Goal: Check status: Check status

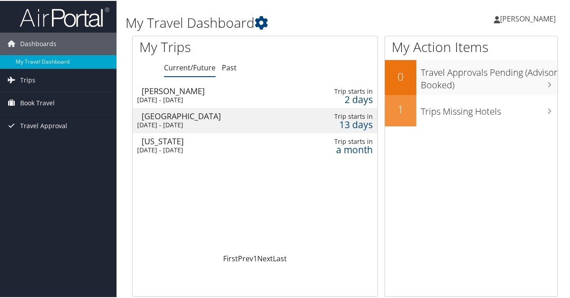
click at [153, 94] on div "Ogden" at bounding box center [218, 90] width 152 height 8
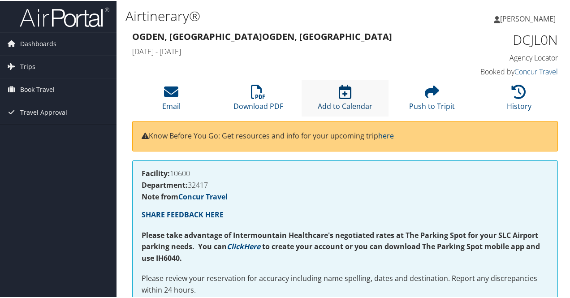
click at [343, 94] on icon at bounding box center [345, 91] width 13 height 14
click at [432, 100] on li "Push to Tripit" at bounding box center [432, 97] width 87 height 36
click at [430, 89] on icon at bounding box center [432, 91] width 14 height 14
click at [342, 95] on icon at bounding box center [345, 91] width 13 height 14
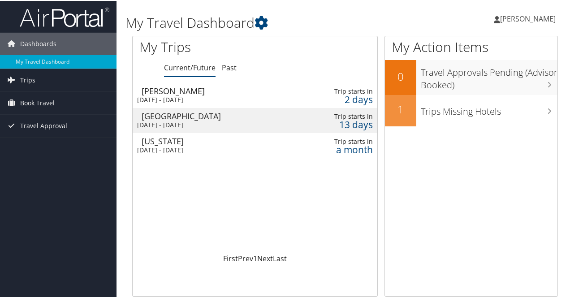
click at [238, 113] on div "Las Vegas" at bounding box center [218, 115] width 152 height 8
click at [171, 95] on div "[DATE] - [DATE]" at bounding box center [213, 99] width 152 height 8
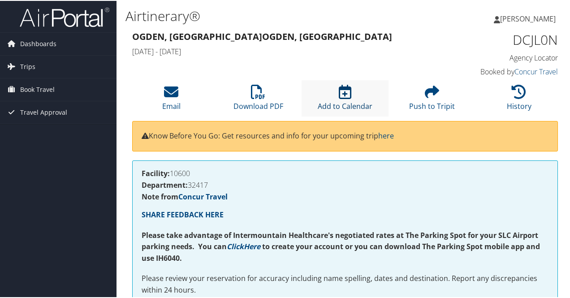
click at [348, 93] on icon at bounding box center [345, 91] width 13 height 14
click at [343, 92] on icon at bounding box center [345, 91] width 13 height 14
click at [347, 98] on icon at bounding box center [345, 91] width 13 height 14
click at [41, 90] on span "Book Travel" at bounding box center [37, 89] width 35 height 22
click at [29, 67] on span "Trips" at bounding box center [27, 66] width 15 height 22
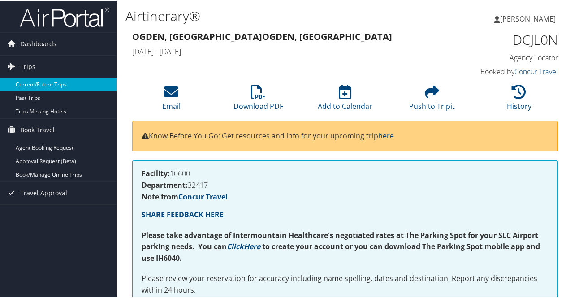
click at [33, 87] on link "Current/Future Trips" at bounding box center [58, 83] width 117 height 13
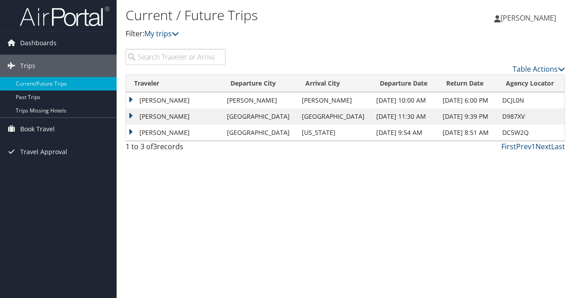
click at [208, 101] on td "TRENTON DOUGLAS FUSSELMAN" at bounding box center [174, 100] width 96 height 16
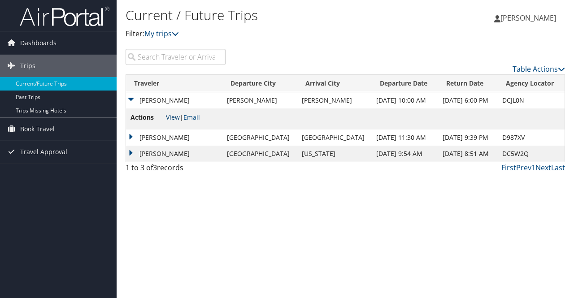
click at [176, 117] on link "View" at bounding box center [173, 117] width 14 height 9
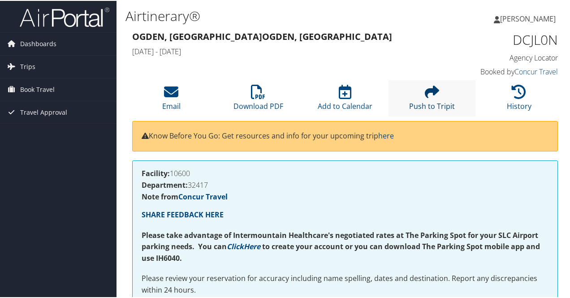
click at [429, 88] on icon at bounding box center [432, 91] width 14 height 14
click at [344, 97] on icon at bounding box center [345, 91] width 13 height 14
